Goal: Information Seeking & Learning: Find specific fact

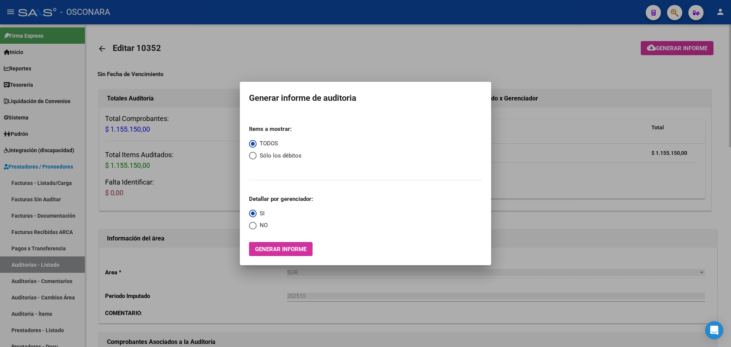
click at [160, 28] on div at bounding box center [365, 173] width 731 height 347
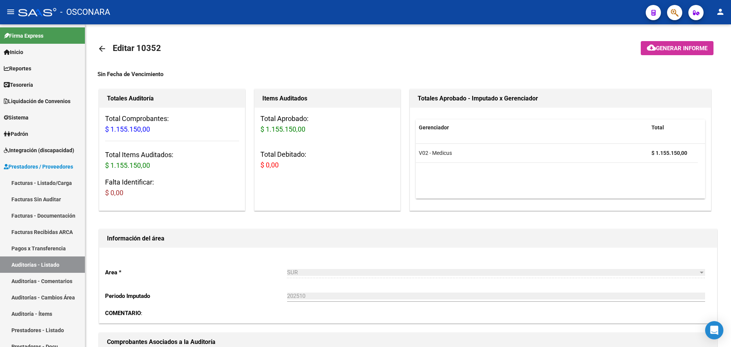
scroll to position [143, 0]
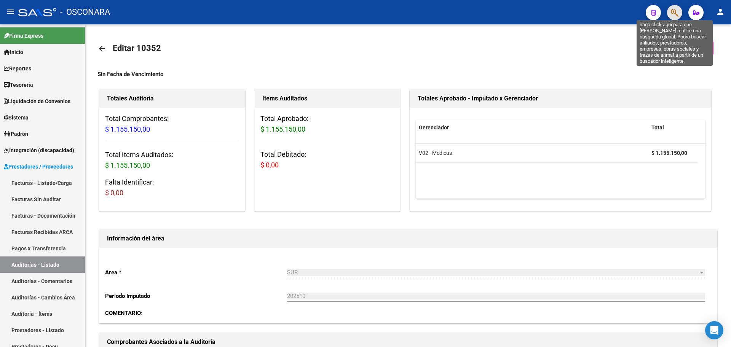
click at [675, 13] on icon "button" at bounding box center [675, 12] width 8 height 9
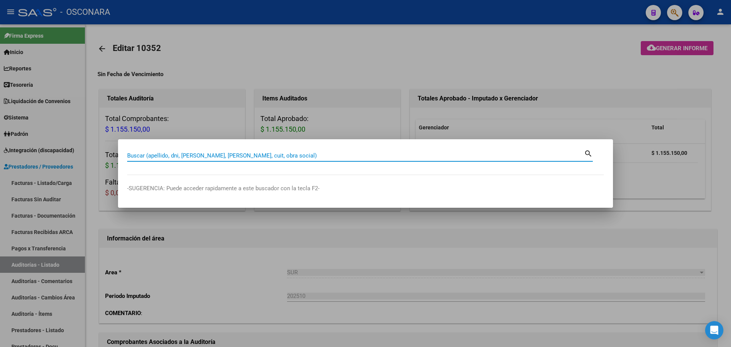
paste input "70586840"
type input "70586840"
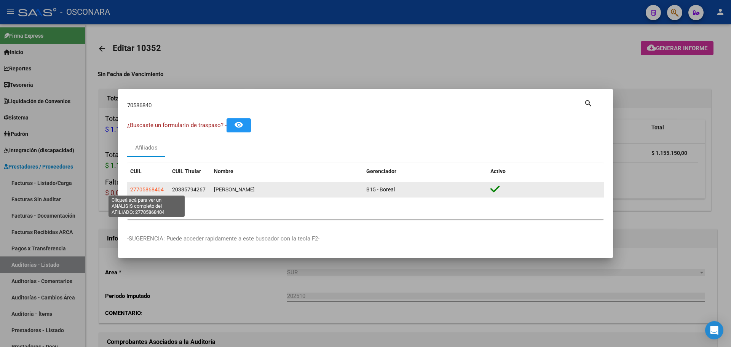
click at [156, 191] on span "27705868404" at bounding box center [146, 189] width 33 height 6
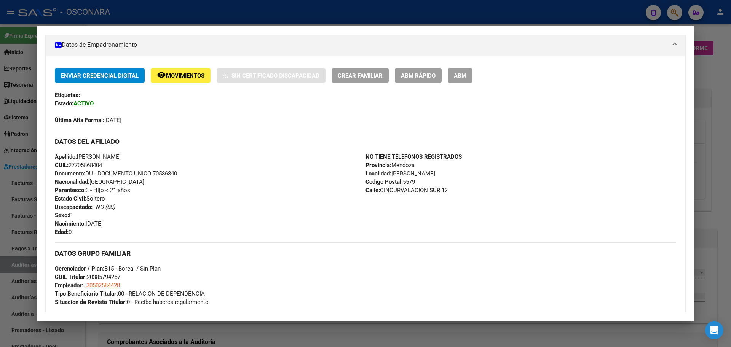
scroll to position [83, 0]
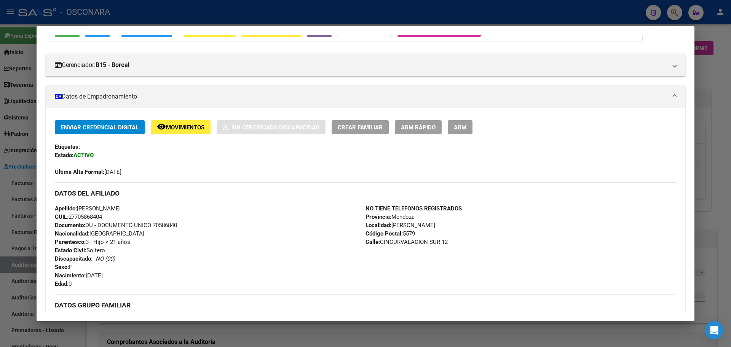
drag, startPoint x: 65, startPoint y: 174, endPoint x: 147, endPoint y: 172, distance: 81.8
click at [147, 172] on div "Última Alta Formal: [DATE]" at bounding box center [365, 167] width 621 height 17
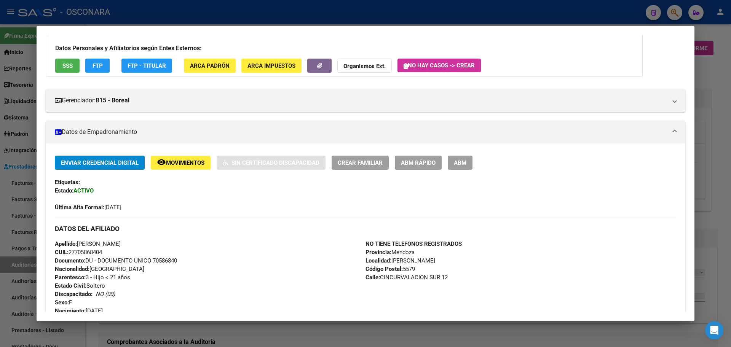
scroll to position [48, 0]
drag, startPoint x: 61, startPoint y: 202, endPoint x: 156, endPoint y: 211, distance: 95.1
click at [156, 211] on div "Última Alta Formal: [DATE]" at bounding box center [365, 202] width 621 height 17
drag, startPoint x: 85, startPoint y: 216, endPoint x: 57, endPoint y: 208, distance: 29.7
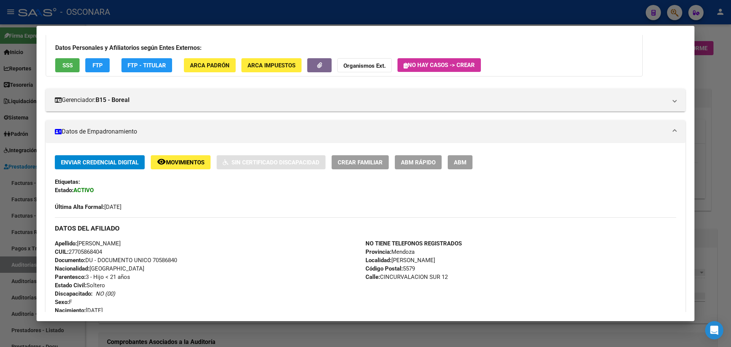
click at [57, 208] on div "Última Alta Formal: [DATE]" at bounding box center [365, 202] width 621 height 17
click at [57, 208] on strong "Última Alta Formal:" at bounding box center [79, 207] width 49 height 7
drag, startPoint x: 54, startPoint y: 207, endPoint x: 144, endPoint y: 212, distance: 90.0
click at [144, 212] on div "Enviar Credencial Digital remove_red_eye Movimientos Sin Certificado Discapacid…" at bounding box center [365, 313] width 639 height 317
click at [144, 212] on div "Enviar Credencial Digital remove_red_eye Movimientos Sin Certificado Discapacid…" at bounding box center [365, 310] width 621 height 311
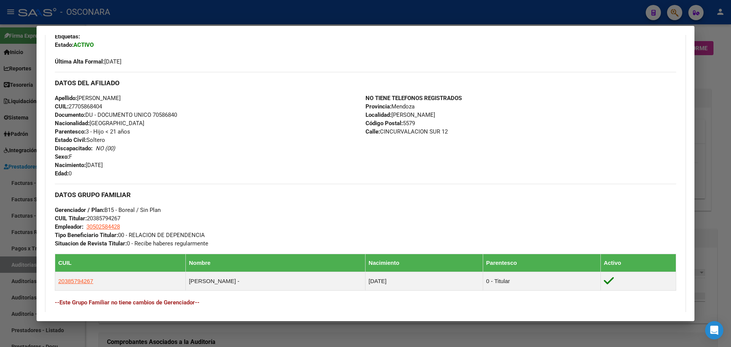
scroll to position [0, 0]
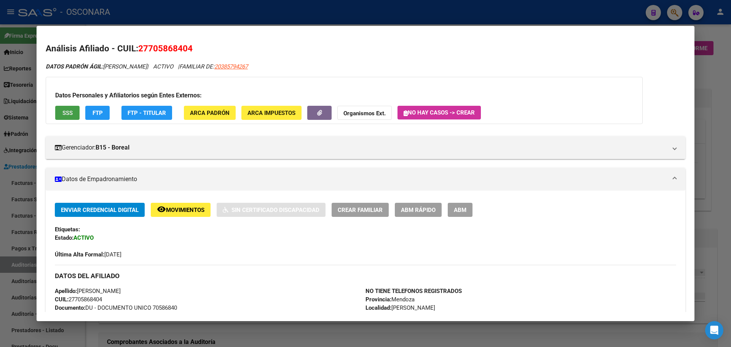
click at [63, 112] on span "SSS" at bounding box center [67, 113] width 10 height 7
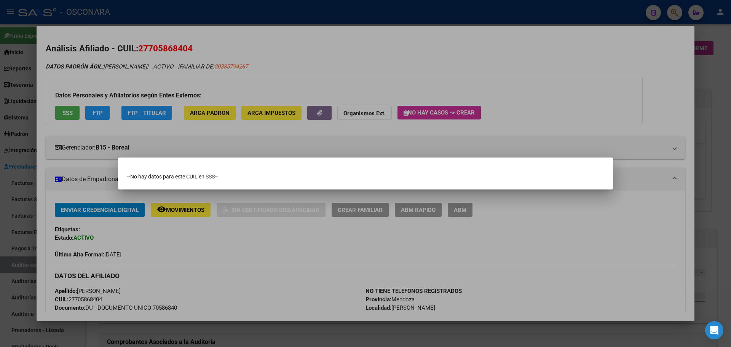
click at [265, 247] on div at bounding box center [365, 173] width 731 height 347
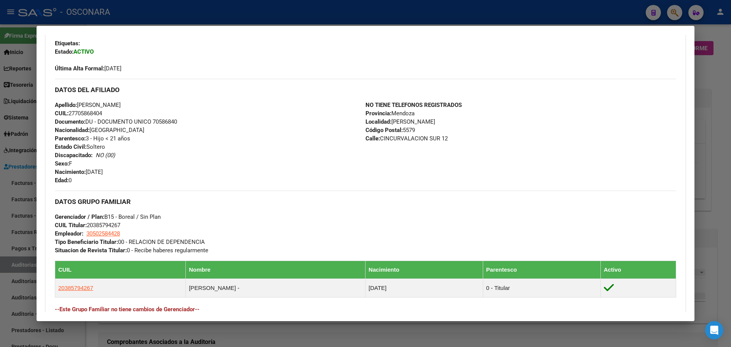
scroll to position [238, 0]
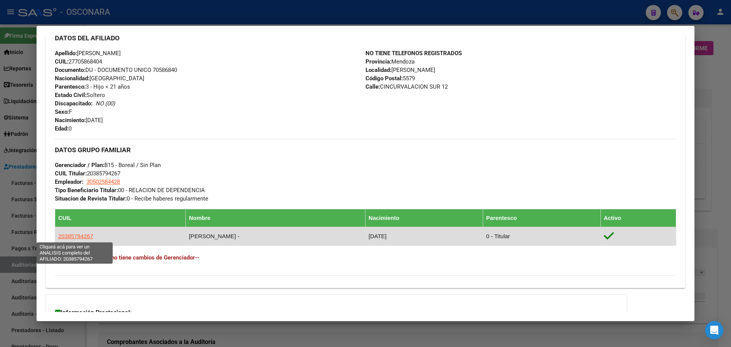
click at [86, 234] on span "20385794267" at bounding box center [75, 236] width 35 height 6
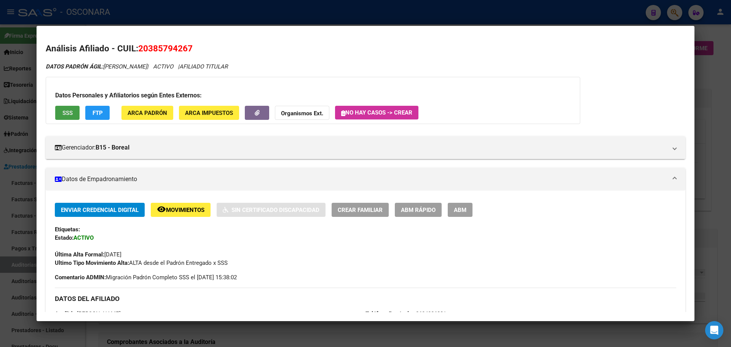
click at [68, 115] on span "SSS" at bounding box center [67, 113] width 10 height 7
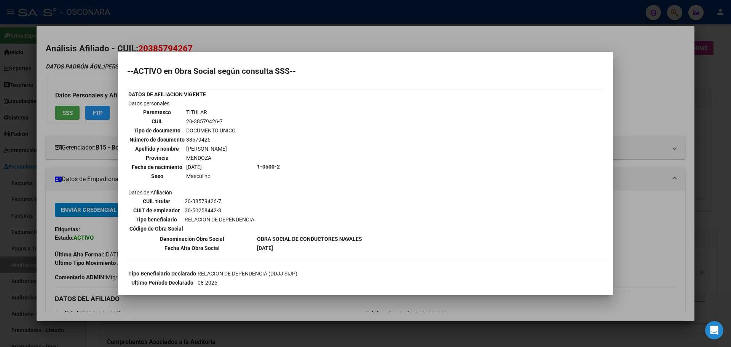
drag, startPoint x: 148, startPoint y: 106, endPoint x: 267, endPoint y: 153, distance: 128.0
click at [267, 153] on tr "Datos personales Parentesco TITULAR CUIL 20-38579426-7 Tipo de documento DOCUME…" at bounding box center [245, 166] width 234 height 135
click at [267, 153] on td "1-0500-2" at bounding box center [309, 166] width 106 height 135
click at [236, 170] on td "[DATE]" at bounding box center [211, 167] width 50 height 8
drag, startPoint x: 243, startPoint y: 178, endPoint x: 131, endPoint y: 93, distance: 140.9
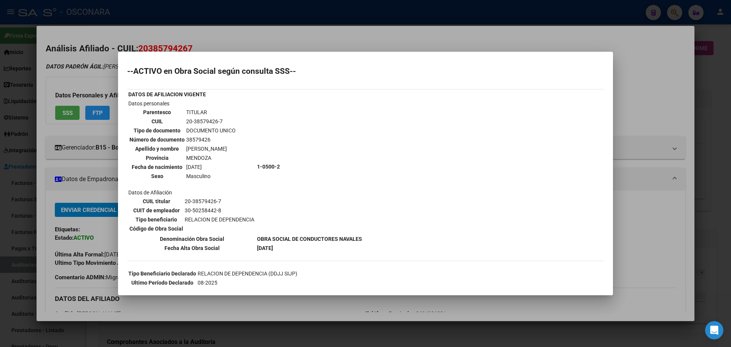
click at [131, 93] on tbody "DATOS DE AFILIACION VIGENTE Datos personales Parentesco TITULAR CUIL 20-3857942…" at bounding box center [245, 171] width 234 height 162
click at [132, 93] on b "DATOS DE AFILIACION VIGENTE" at bounding box center [167, 94] width 78 height 6
drag, startPoint x: 131, startPoint y: 93, endPoint x: 244, endPoint y: 158, distance: 130.0
click at [244, 158] on tbody "DATOS DE AFILIACION VIGENTE Datos personales Parentesco TITULAR CUIL 20-3857942…" at bounding box center [245, 171] width 234 height 162
click at [236, 158] on td "MENDOZA" at bounding box center [211, 158] width 50 height 8
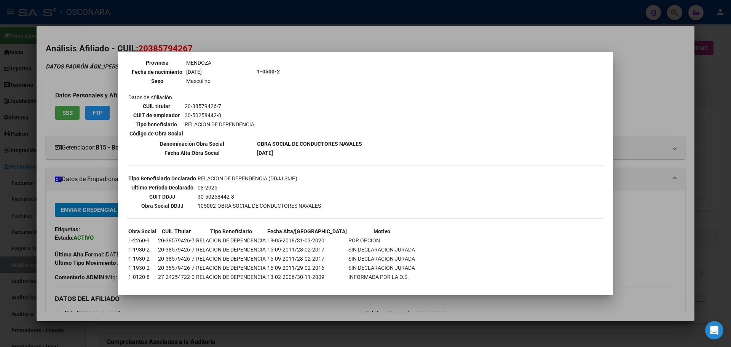
scroll to position [107, 0]
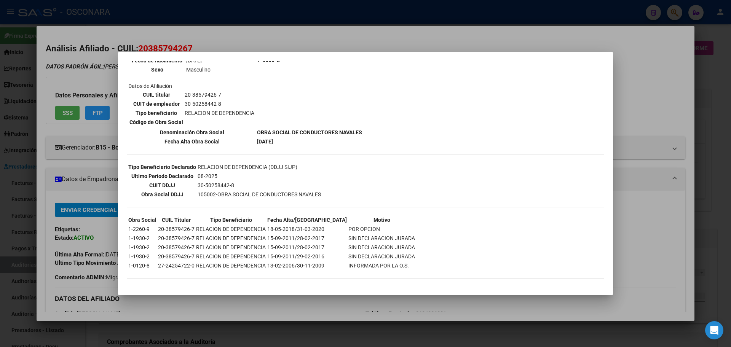
click at [79, 176] on div at bounding box center [365, 173] width 731 height 347
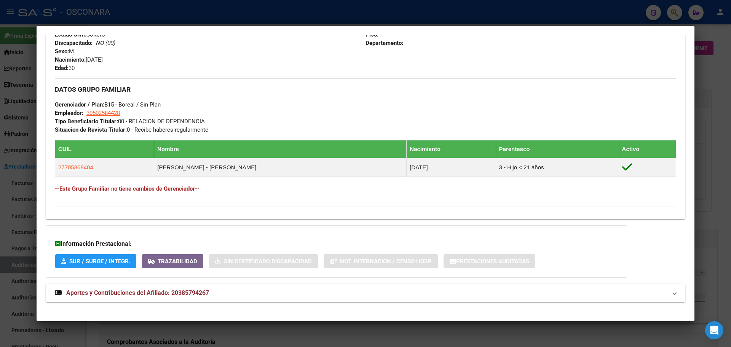
scroll to position [328, 0]
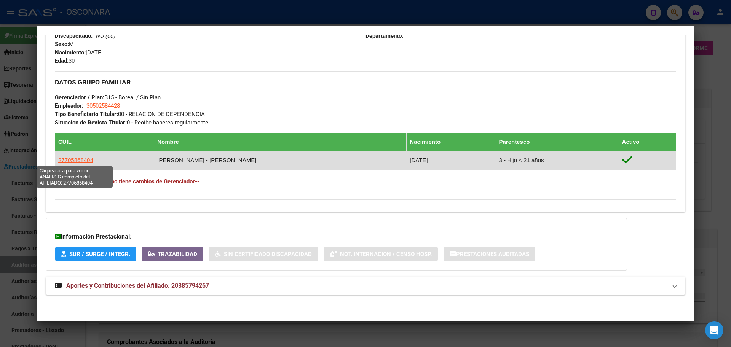
click at [85, 160] on span "27705868404" at bounding box center [75, 160] width 35 height 6
type textarea "27705868404"
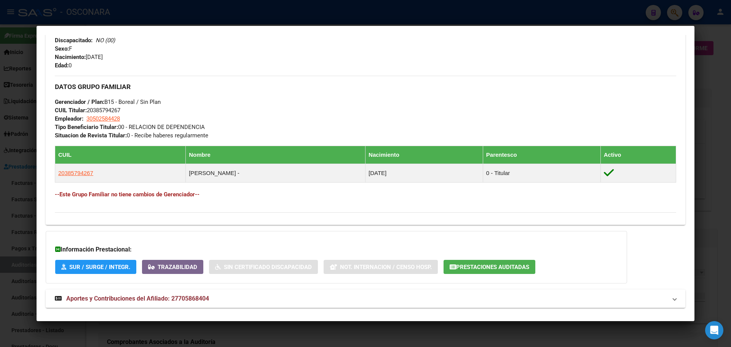
scroll to position [285, 0]
